Goal: Task Accomplishment & Management: Use online tool/utility

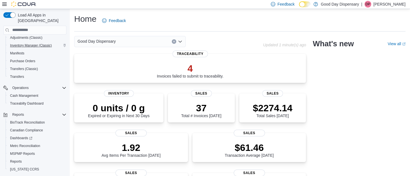
scroll to position [95, 0]
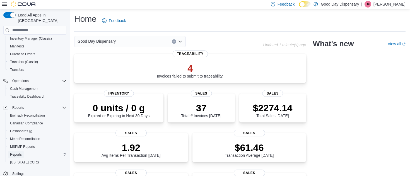
click at [17, 152] on span "Reports" at bounding box center [16, 154] width 12 height 4
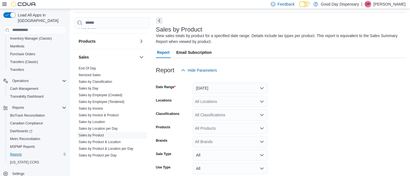
scroll to position [320, 0]
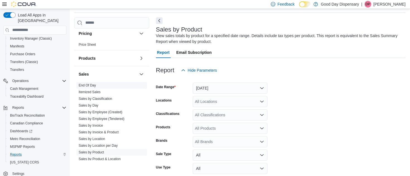
click at [94, 85] on link "End Of Day" at bounding box center [87, 85] width 17 height 4
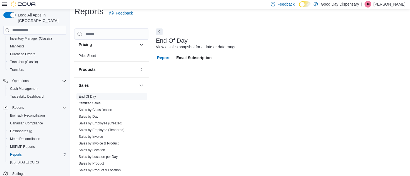
scroll to position [8, 0]
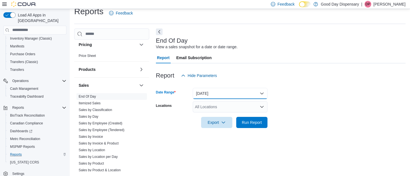
click at [223, 91] on button "Today" at bounding box center [230, 93] width 75 height 11
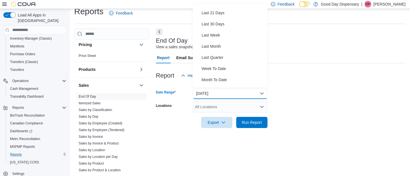
scroll to position [65, 0]
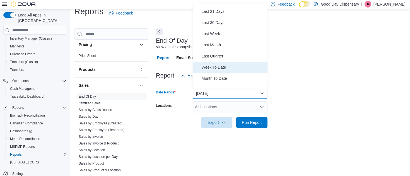
click at [215, 65] on span "Week To Date" at bounding box center [234, 67] width 64 height 7
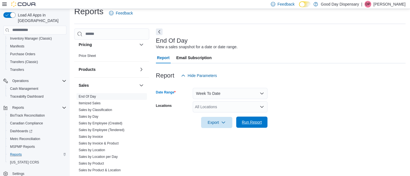
click at [249, 124] on span "Run Report" at bounding box center [252, 122] width 20 height 6
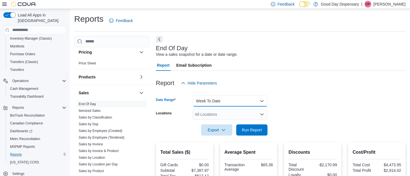
click at [218, 98] on button "Week To Date" at bounding box center [230, 100] width 75 height 11
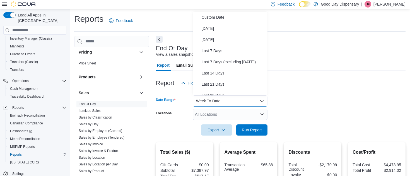
scroll to position [84, 0]
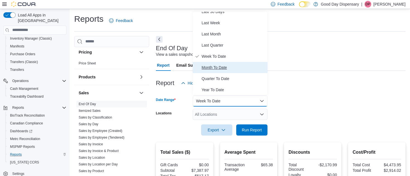
click at [214, 66] on span "Month To Date" at bounding box center [234, 67] width 64 height 7
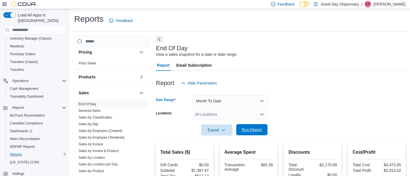
click at [245, 129] on span "Run Report" at bounding box center [252, 130] width 20 height 6
click at [21, 129] on span "Dashboards" at bounding box center [21, 131] width 22 height 4
click at [393, 3] on p "Del Phillips" at bounding box center [390, 4] width 32 height 7
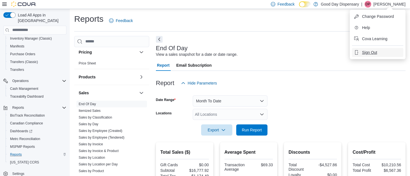
click at [374, 51] on span "Sign Out" at bounding box center [369, 53] width 15 height 6
